Goal: Check status: Check status

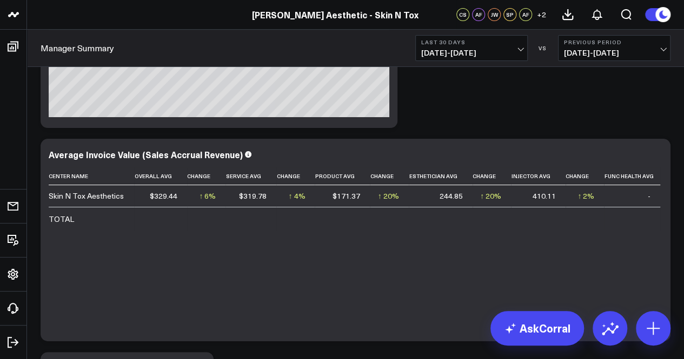
scroll to position [5939, 0]
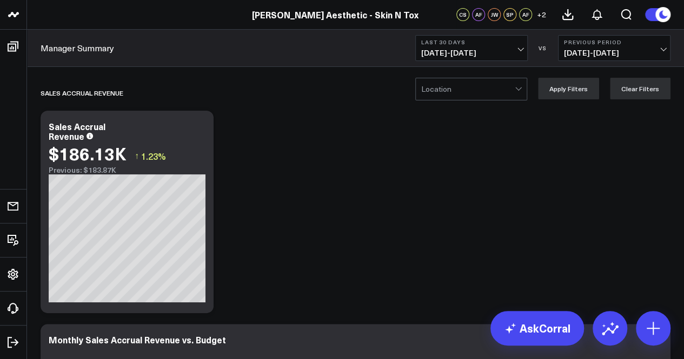
click at [520, 50] on span "[DATE] - [DATE]" at bounding box center [471, 53] width 101 height 9
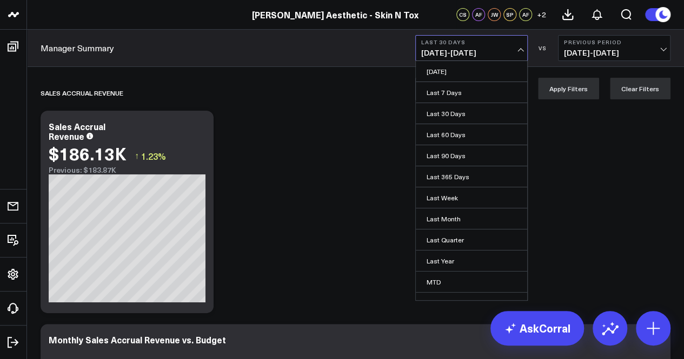
click at [521, 49] on span "[DATE] - [DATE]" at bounding box center [471, 53] width 101 height 9
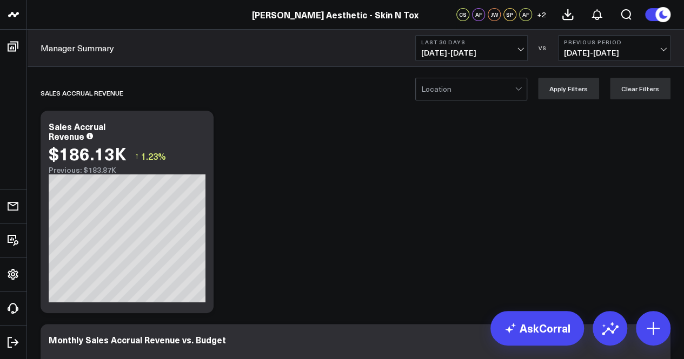
click at [519, 88] on div at bounding box center [518, 89] width 9 height 22
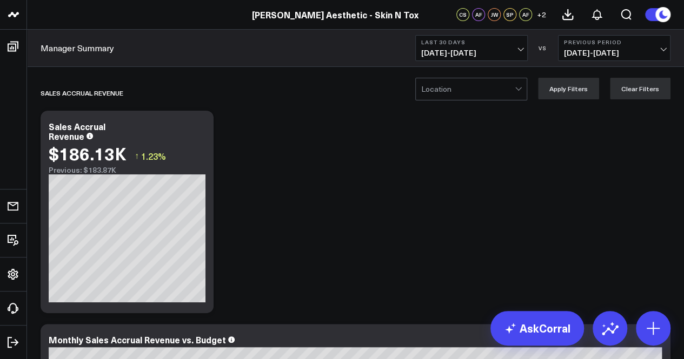
click at [519, 49] on span "[DATE] - [DATE]" at bounding box center [471, 53] width 101 height 9
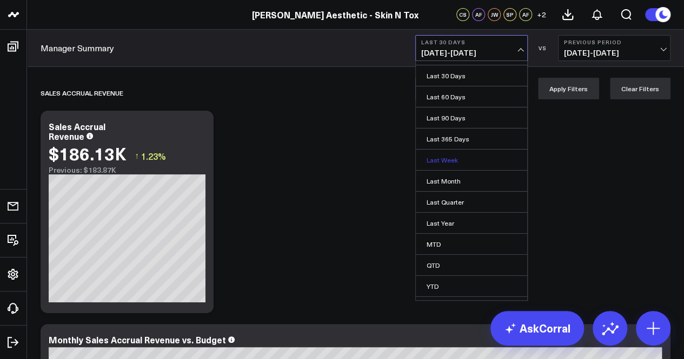
scroll to position [52, 0]
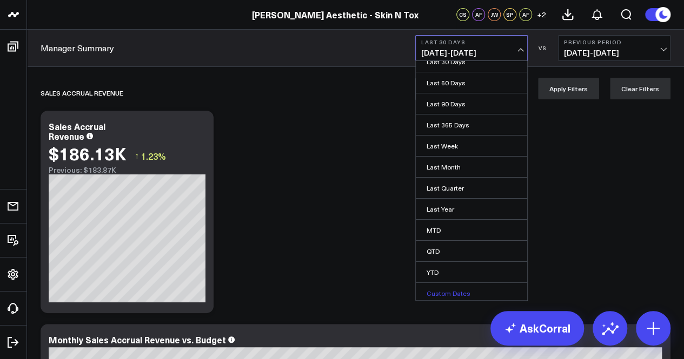
click at [457, 289] on link "Custom Dates" at bounding box center [471, 293] width 111 height 21
select select "8"
select select "2025"
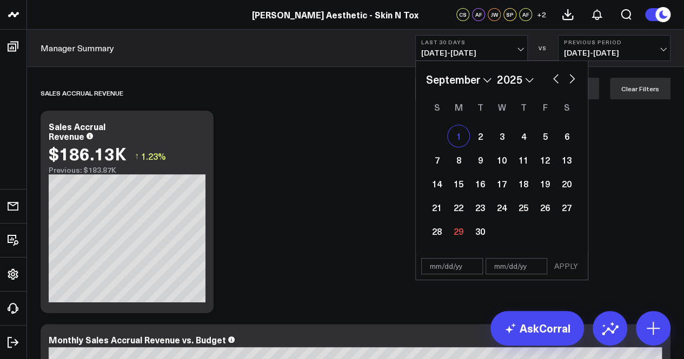
click at [448, 133] on div "1" at bounding box center [458, 136] width 22 height 22
type input "[DATE]"
select select "8"
select select "2025"
click at [456, 138] on div "1" at bounding box center [458, 136] width 22 height 22
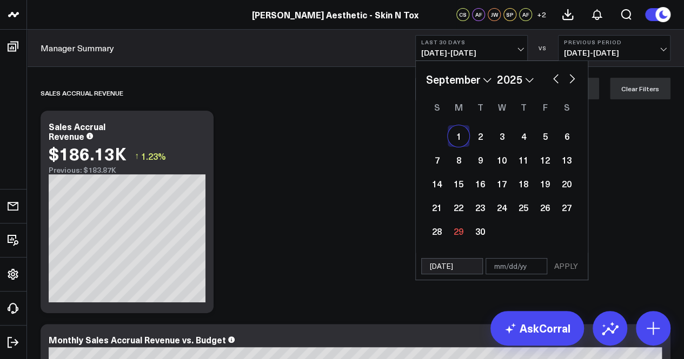
type input "[DATE]"
select select "8"
select select "2025"
click at [478, 232] on div "30" at bounding box center [480, 231] width 22 height 22
type input "[DATE]"
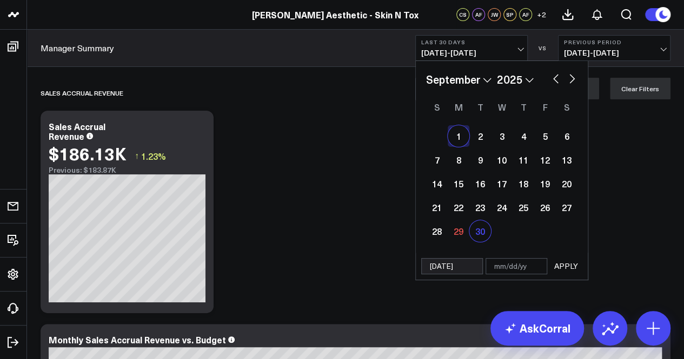
select select "8"
select select "2025"
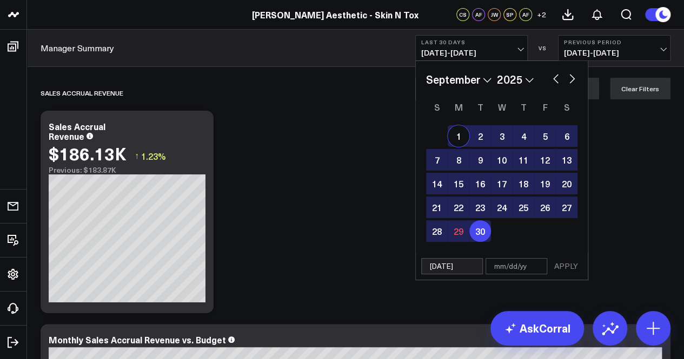
click at [458, 132] on div "1" at bounding box center [458, 136] width 22 height 22
type input "[DATE]"
select select "8"
select select "2025"
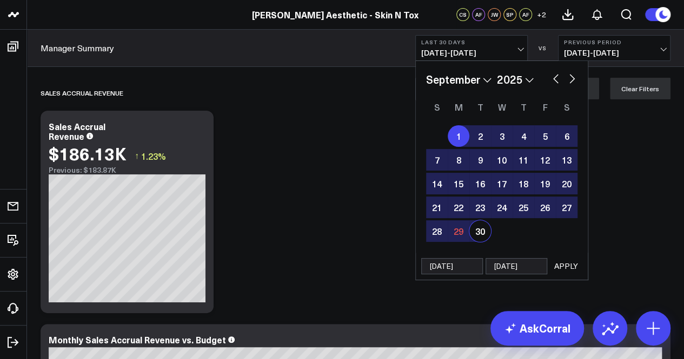
click at [571, 263] on button "APPLY" at bounding box center [566, 266] width 32 height 16
